Goal: Task Accomplishment & Management: Manage account settings

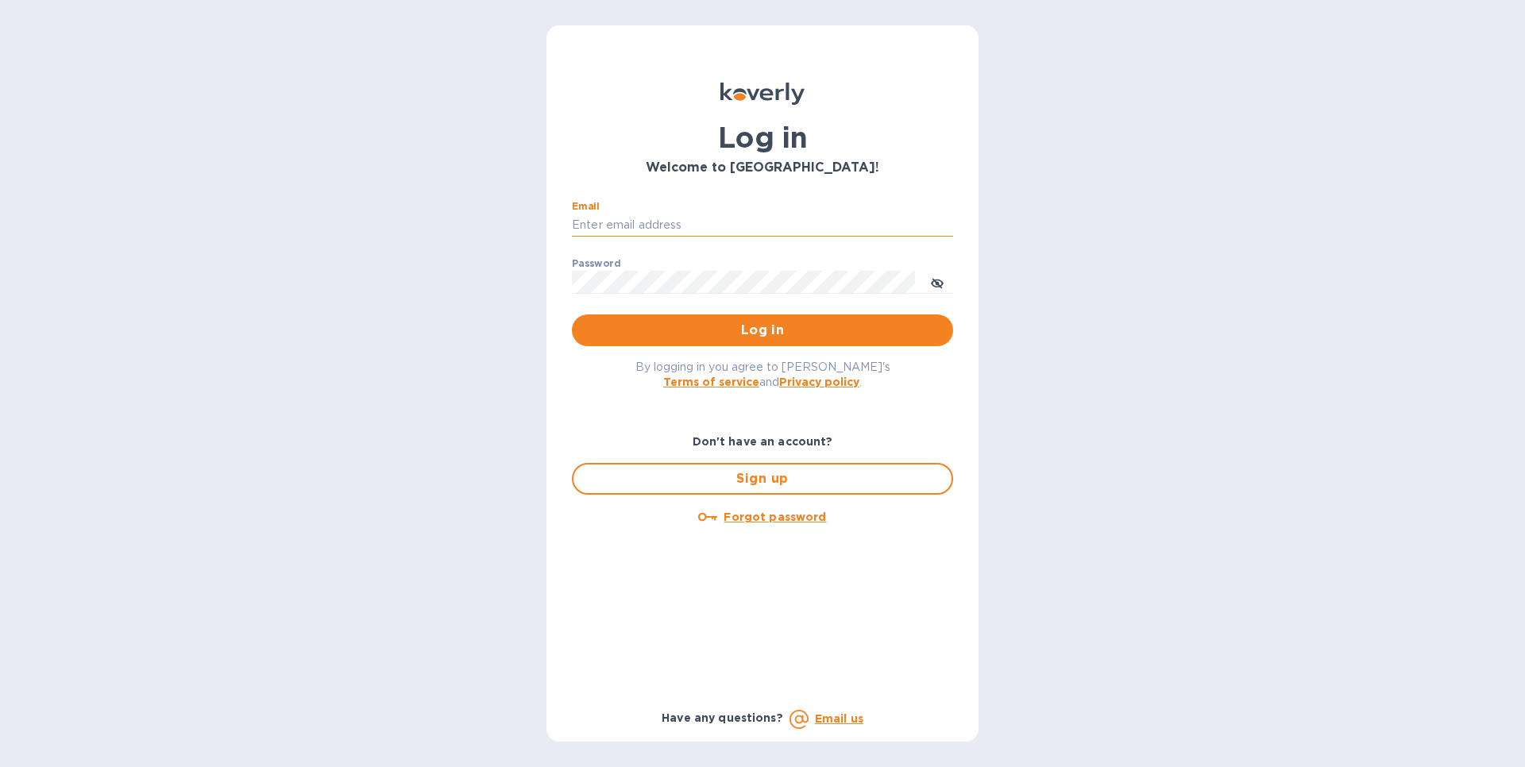
click at [660, 223] on input "Email" at bounding box center [762, 226] width 381 height 24
type input "gilatwotart@gmail.com"
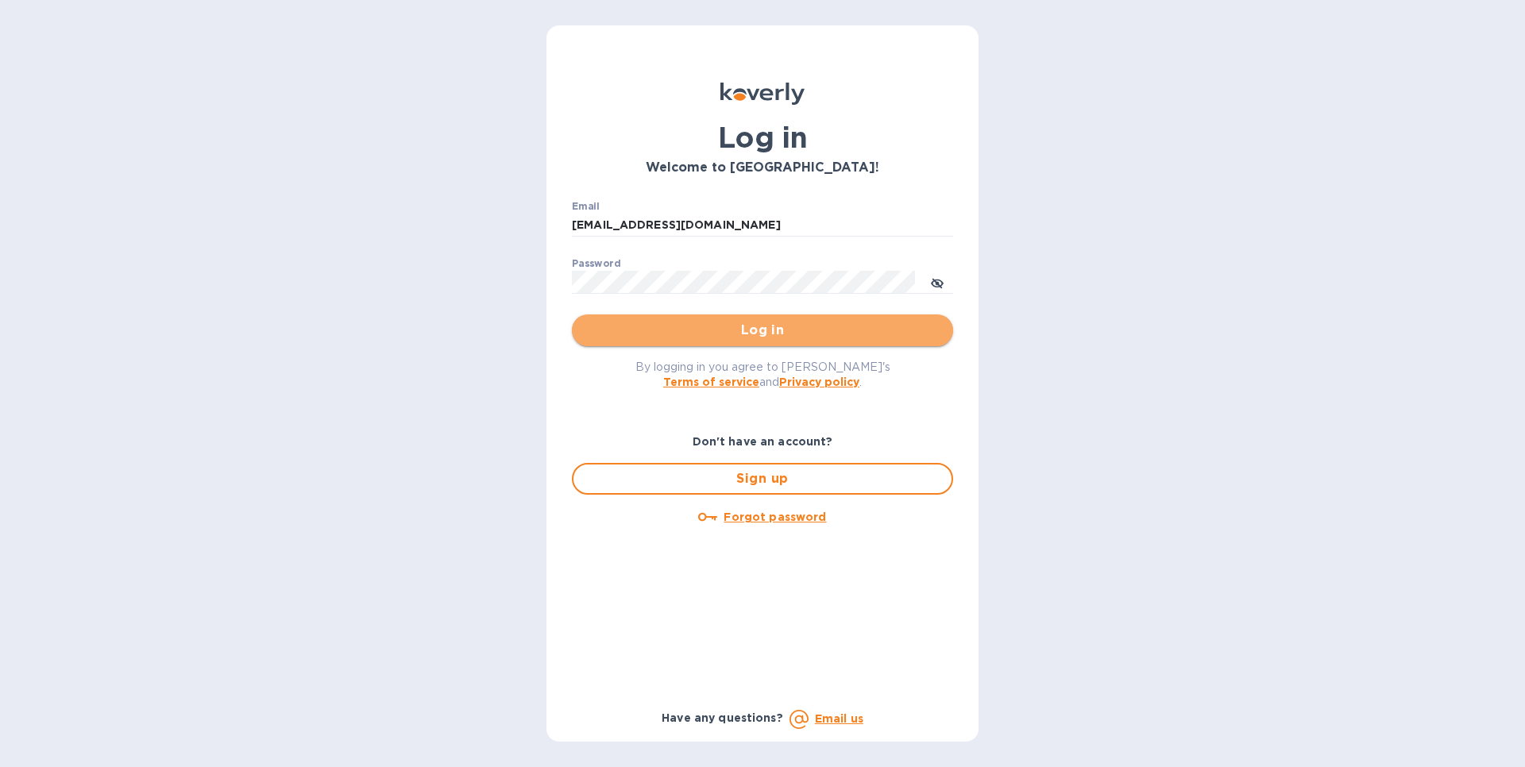
click at [688, 326] on span "Log in" at bounding box center [762, 330] width 356 height 19
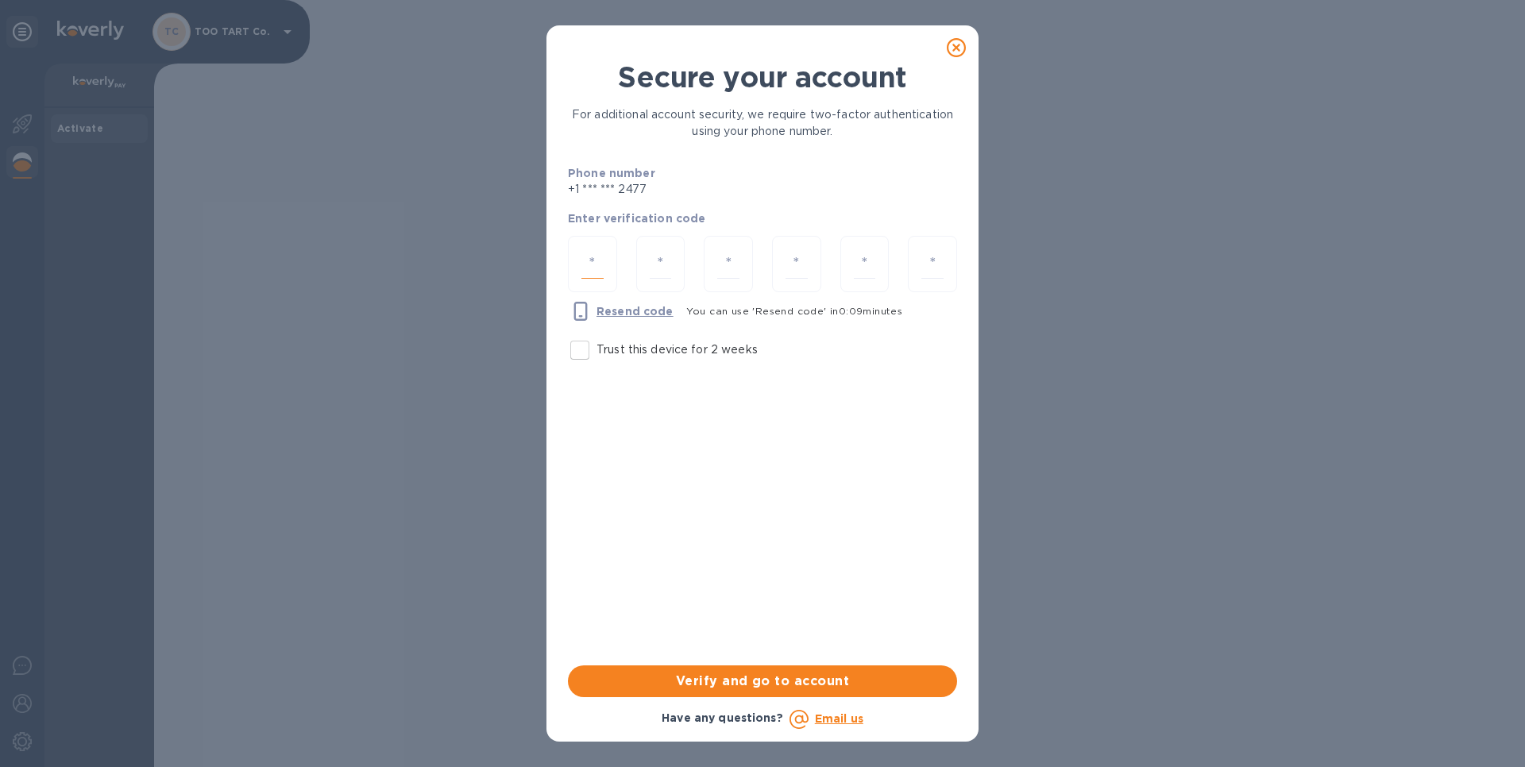
click at [590, 260] on input "number" at bounding box center [592, 263] width 22 height 29
type input "3"
type input "2"
type input "6"
type input "9"
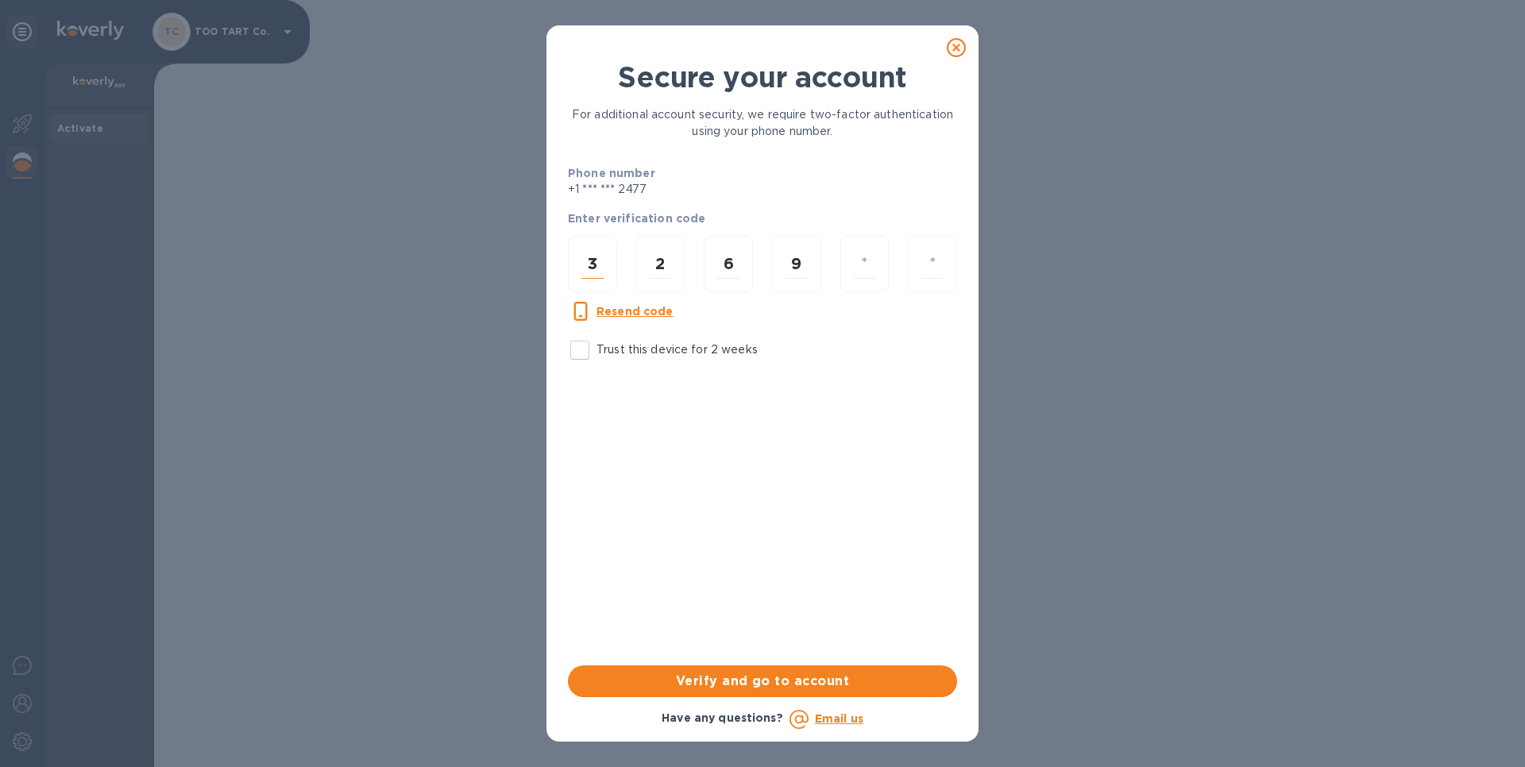
type input "6"
type input "3"
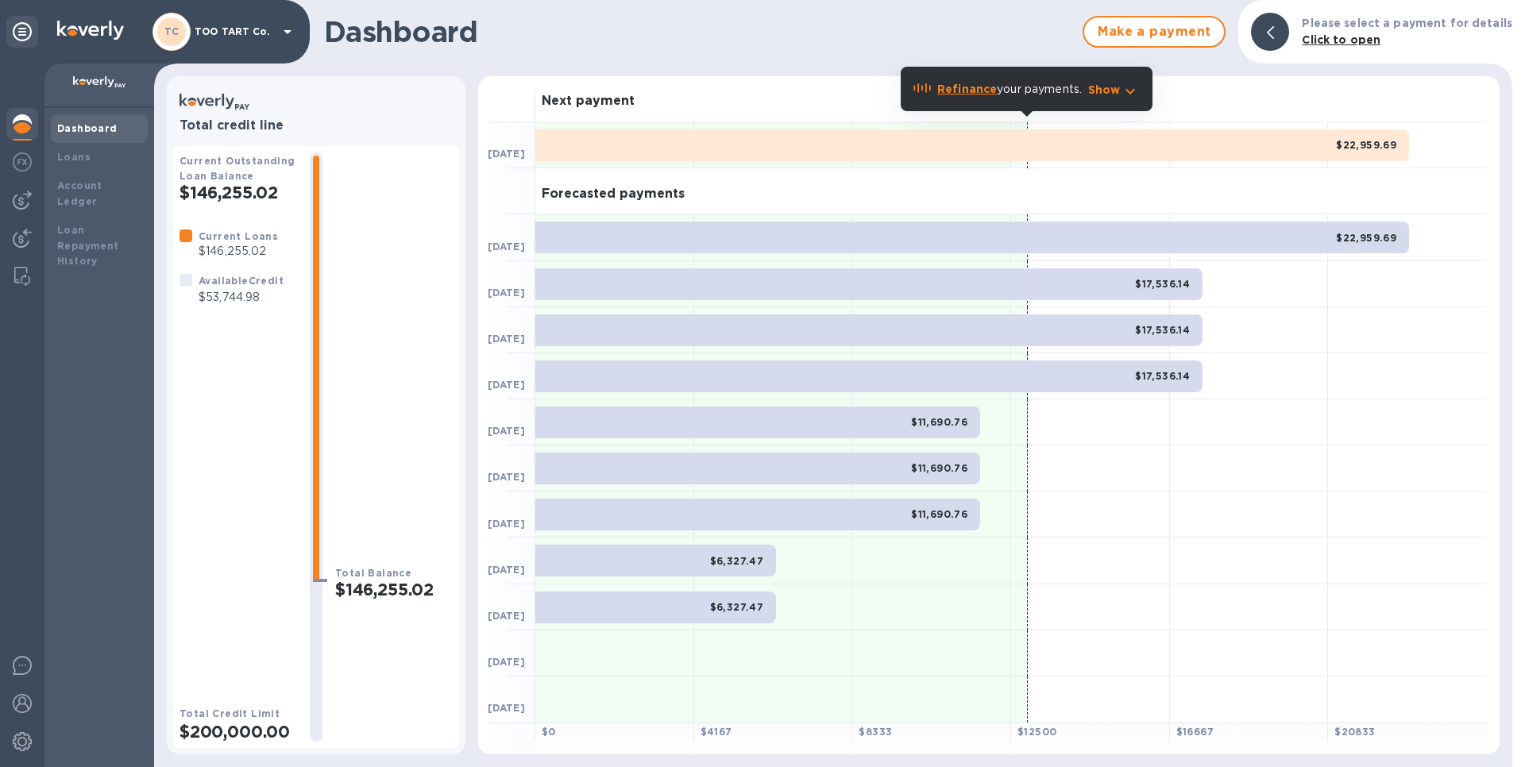
click at [962, 91] on b "Refinance" at bounding box center [967, 89] width 60 height 13
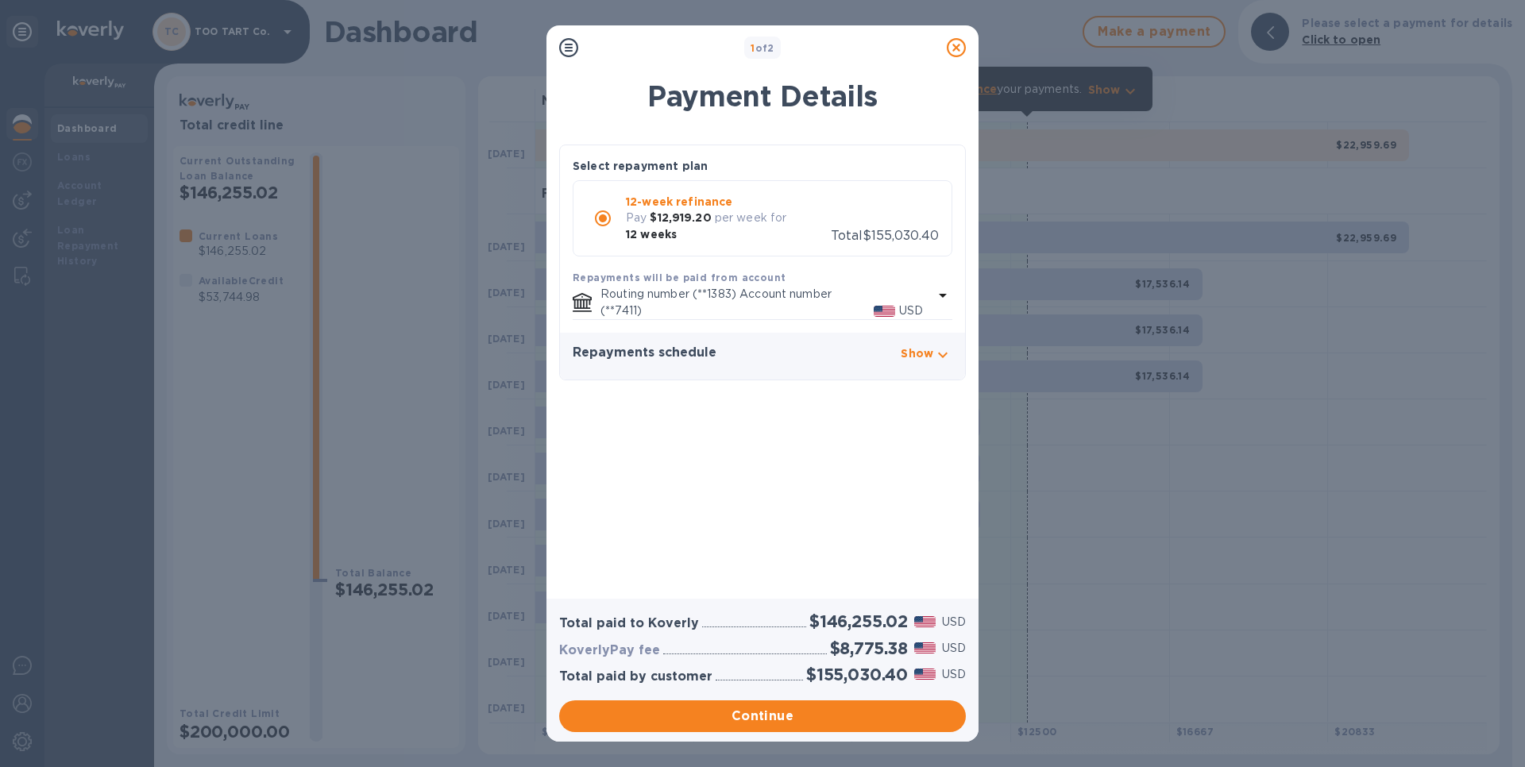
click at [955, 52] on icon at bounding box center [956, 47] width 19 height 19
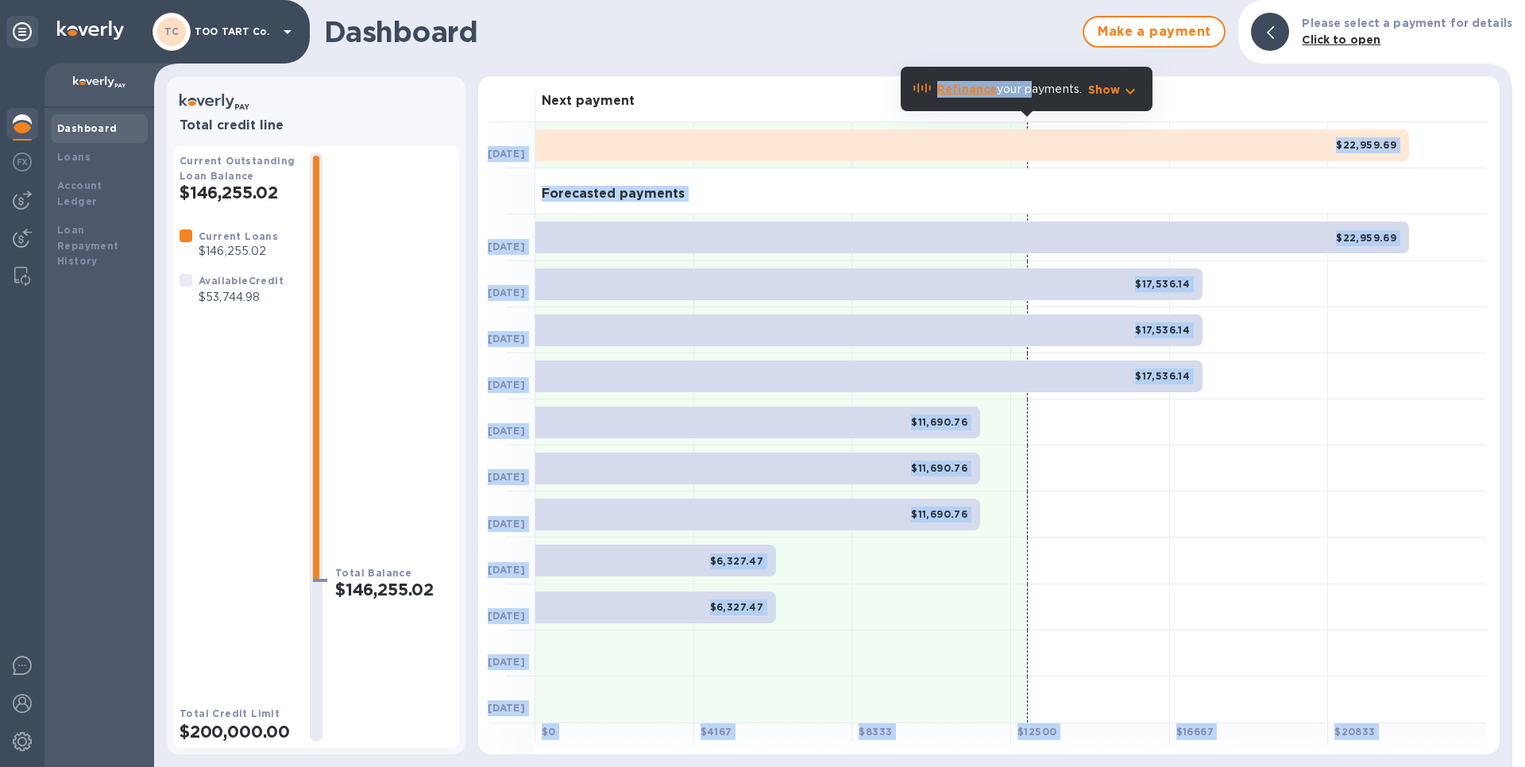
drag, startPoint x: 1026, startPoint y: 110, endPoint x: 547, endPoint y: 125, distance: 479.1
click at [713, 118] on body "TC TOO TART Co. Dashboard Loans Account Ledger Loan Repayment History Dashboard…" at bounding box center [762, 383] width 1525 height 767
